Goal: Information Seeking & Learning: Learn about a topic

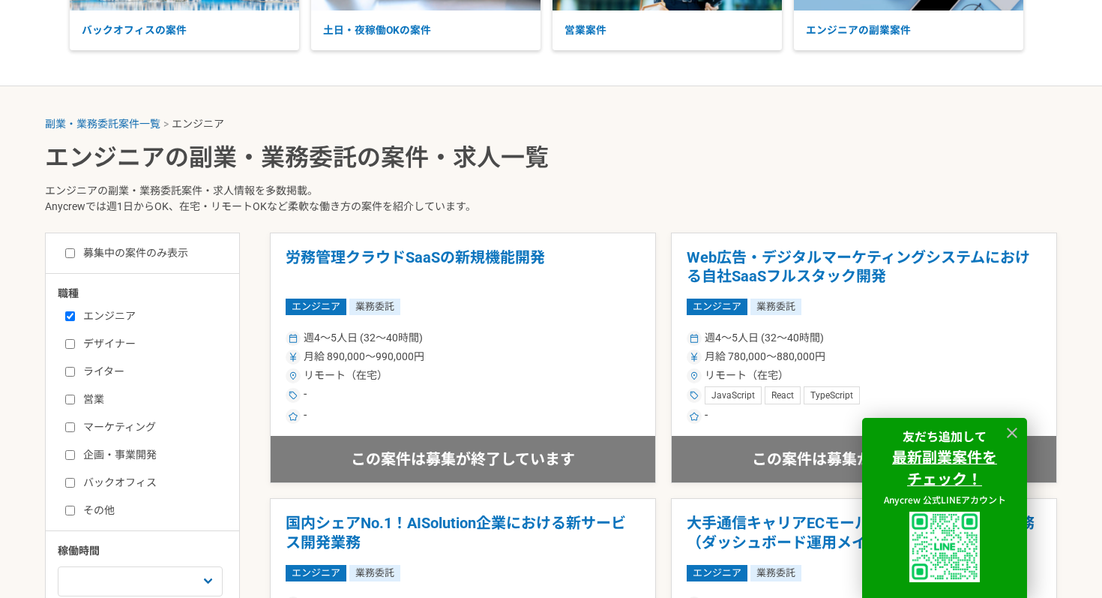
scroll to position [226, 0]
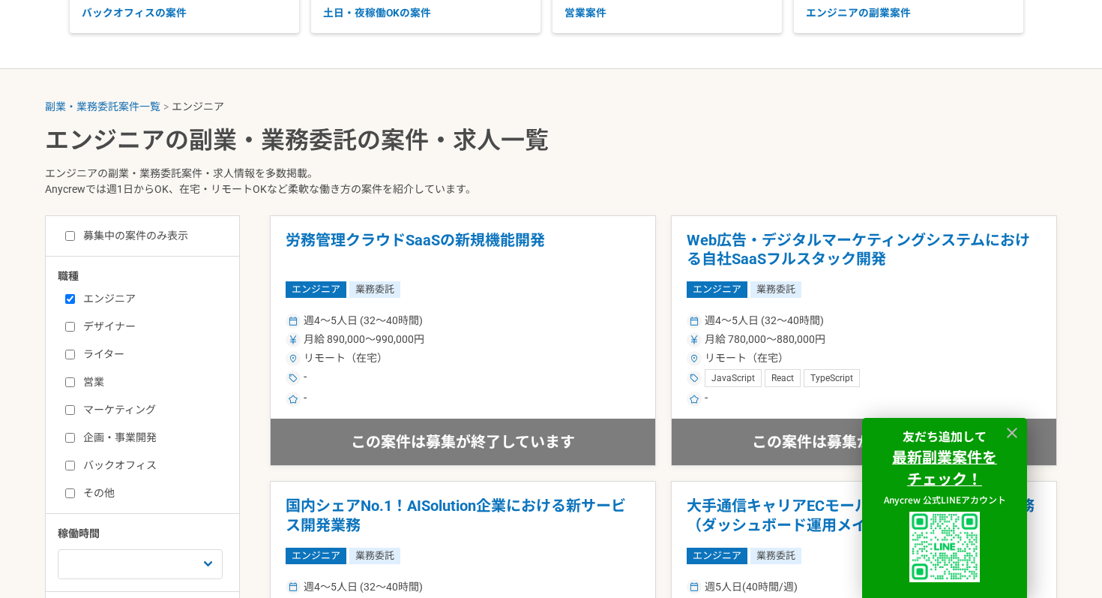
click at [73, 232] on input "募集中の案件のみ表示" at bounding box center [70, 236] width 10 height 10
checkbox input "true"
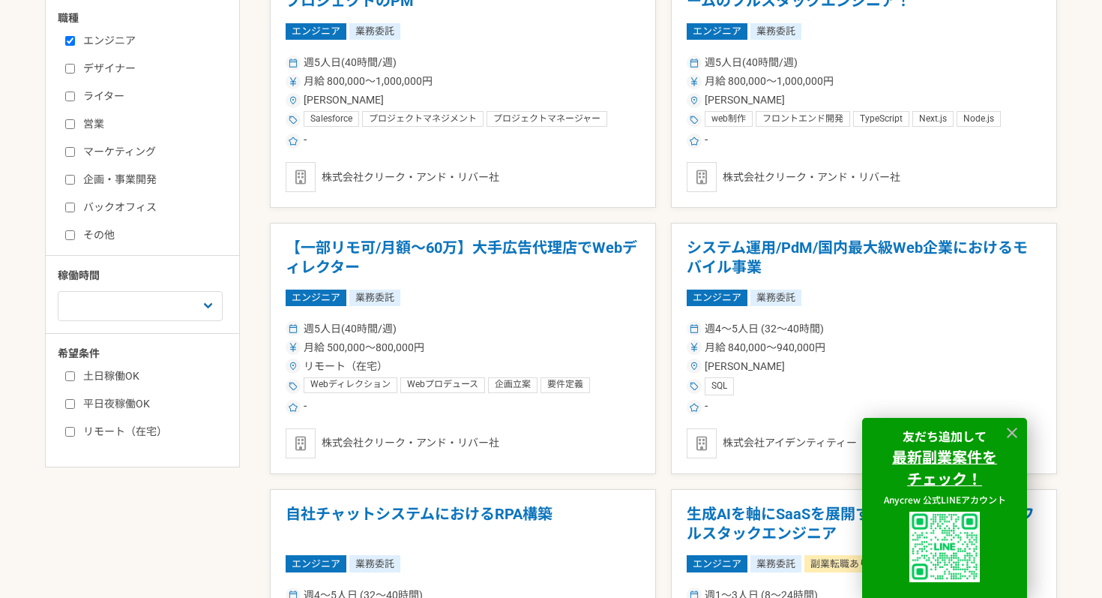
scroll to position [487, 0]
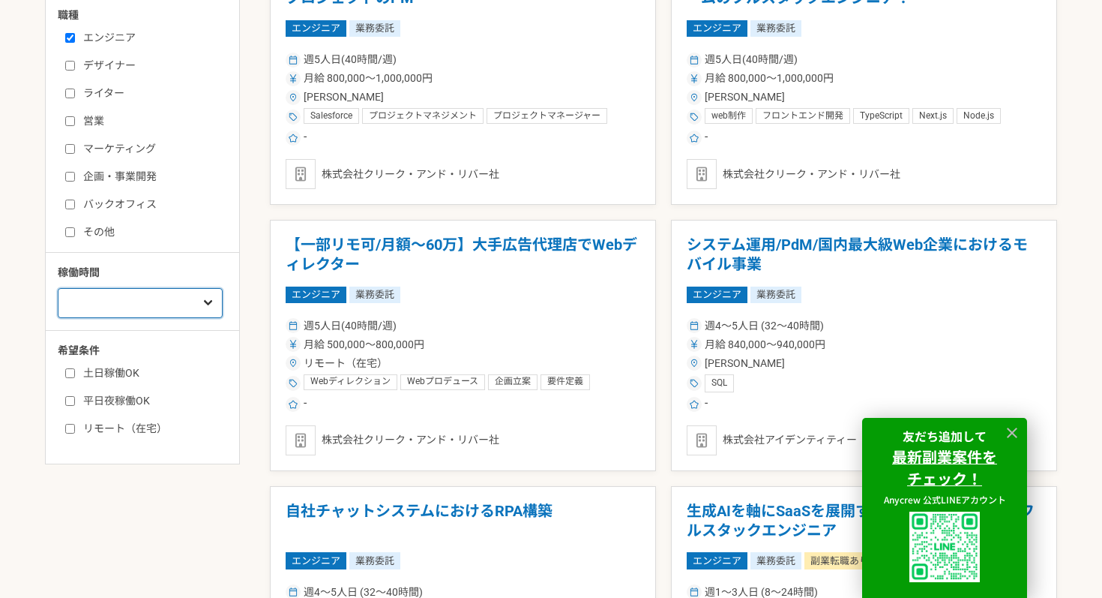
click at [200, 306] on select "週1人日（8時間）以下 週2人日（16時間）以下 週3人日（24時間）以下 週4人日（32時間）以下 週5人日（40時間）以下" at bounding box center [140, 303] width 165 height 30
select select "3"
click at [58, 288] on select "週1人日（8時間）以下 週2人日（16時間）以下 週3人日（24時間）以下 週4人日（32時間）以下 週5人日（40時間）以下" at bounding box center [140, 303] width 165 height 30
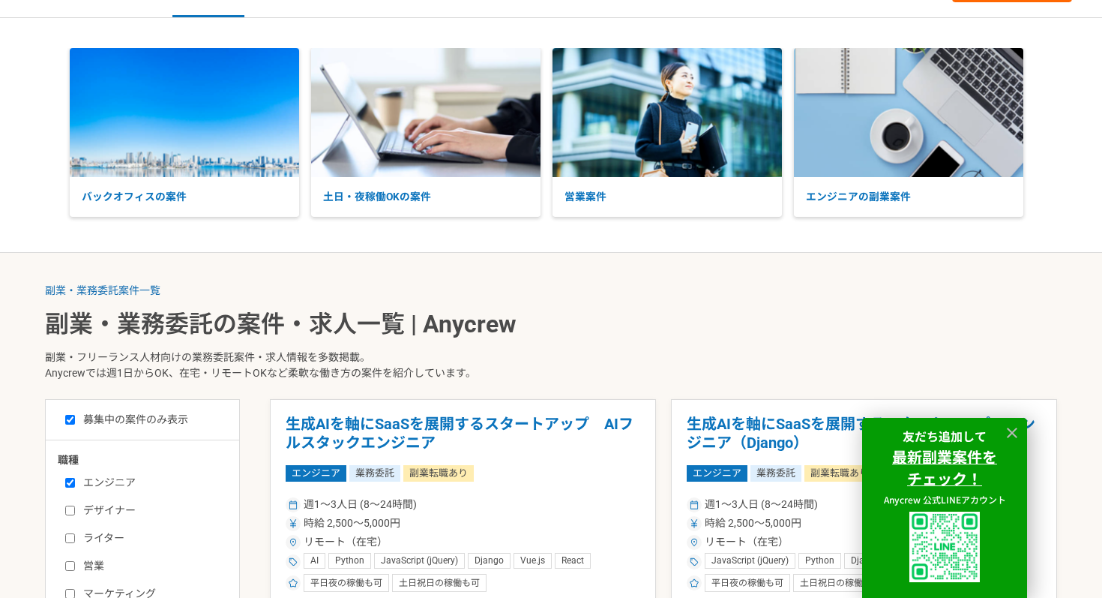
scroll to position [487, 0]
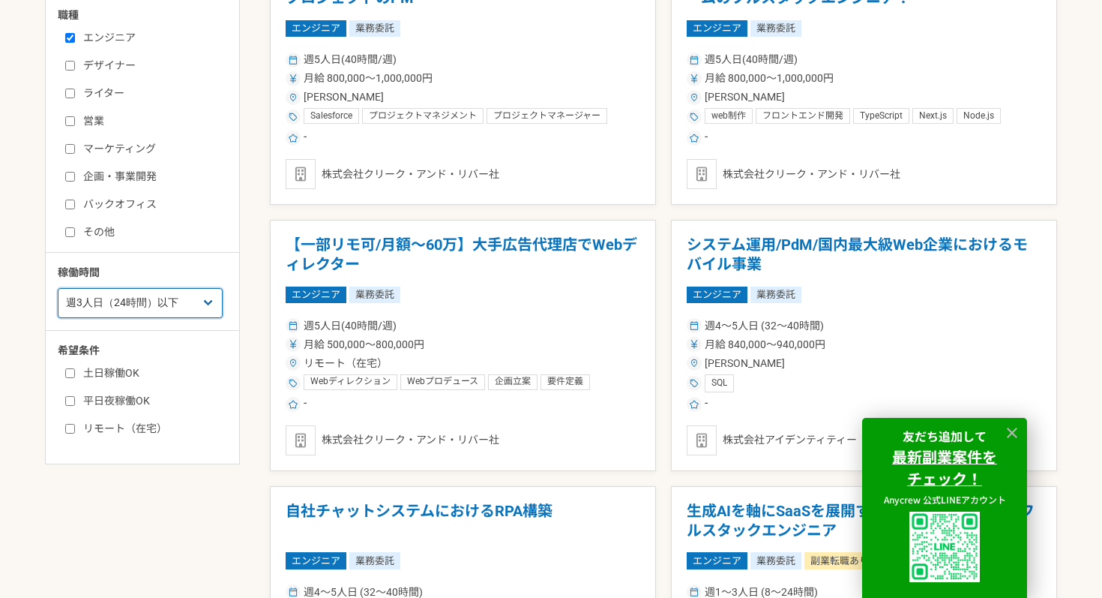
scroll to position [226, 0]
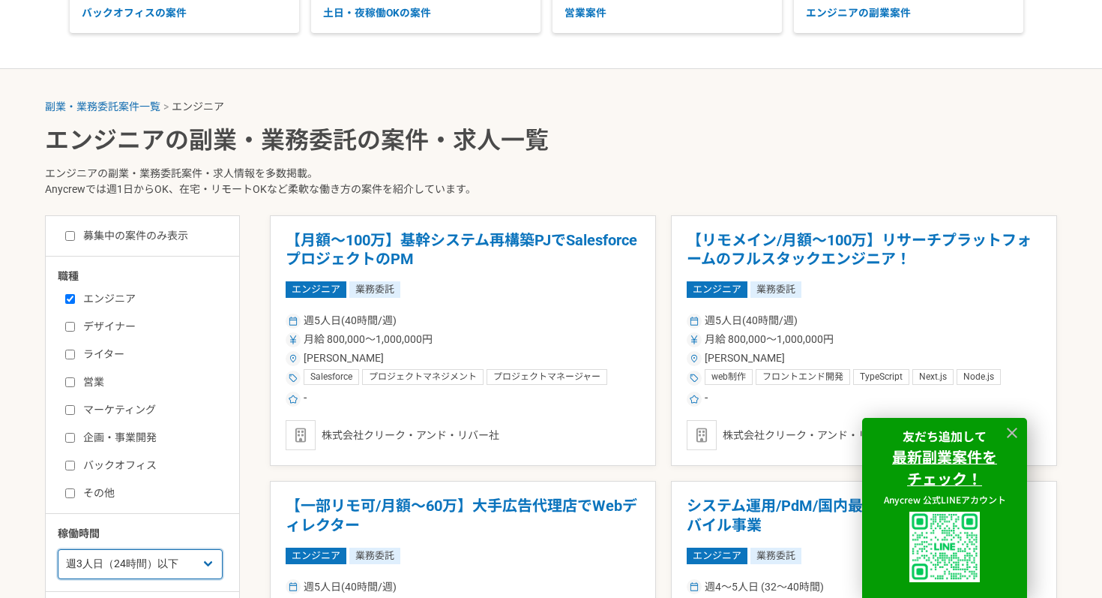
checkbox input "false"
